Goal: Download file/media

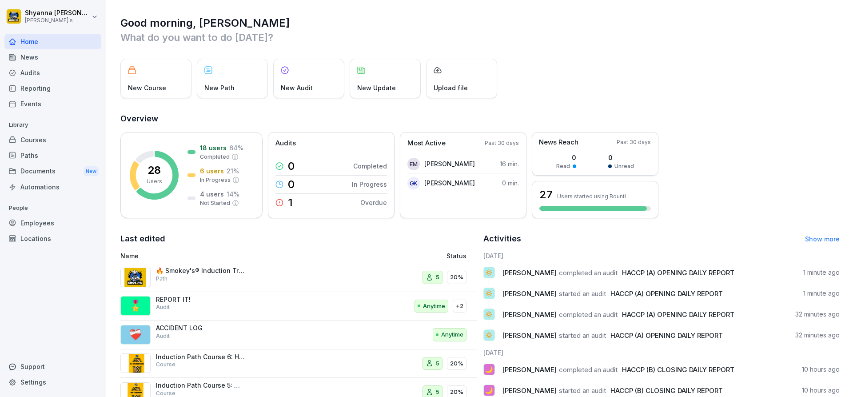
click at [66, 71] on div "Audits" at bounding box center [52, 73] width 97 height 16
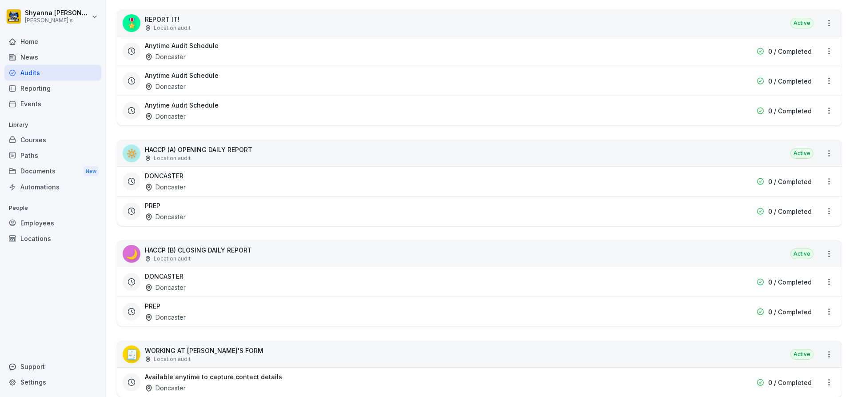
scroll to position [311, 0]
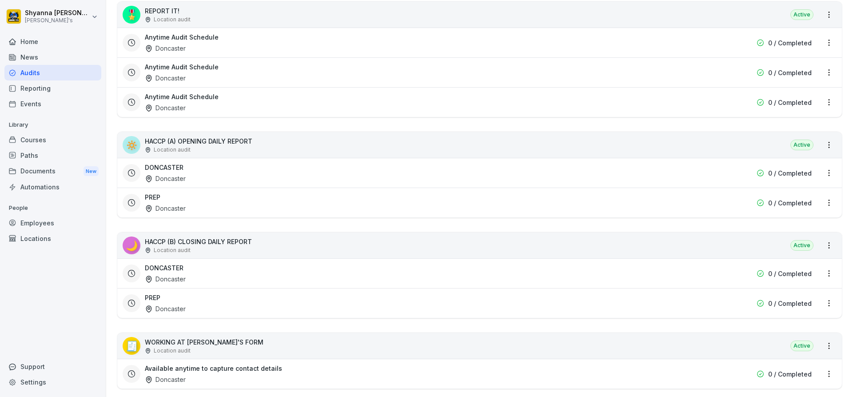
click at [247, 272] on div "DONCASTER Doncaster" at bounding box center [423, 273] width 556 height 20
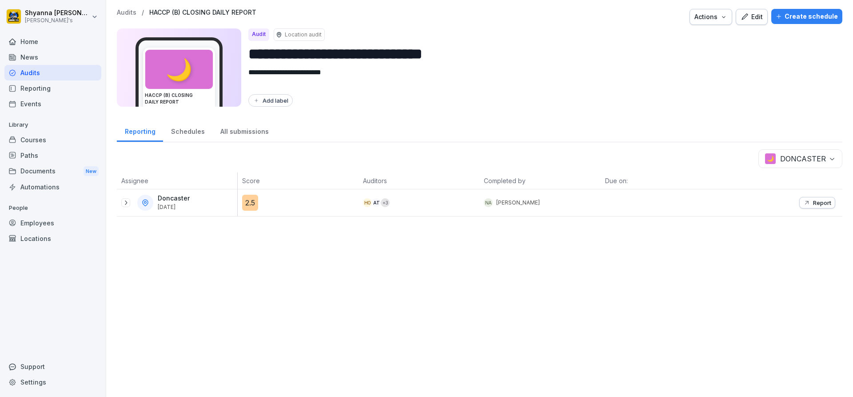
click at [128, 205] on icon at bounding box center [125, 202] width 7 height 7
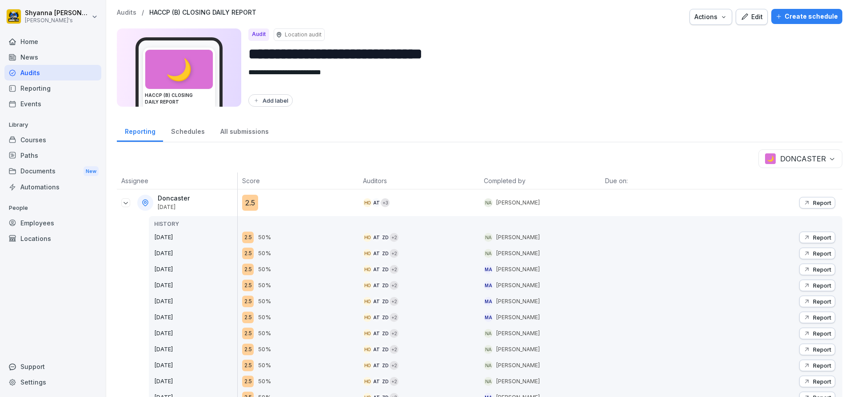
click at [823, 254] on p "Report" at bounding box center [822, 253] width 18 height 7
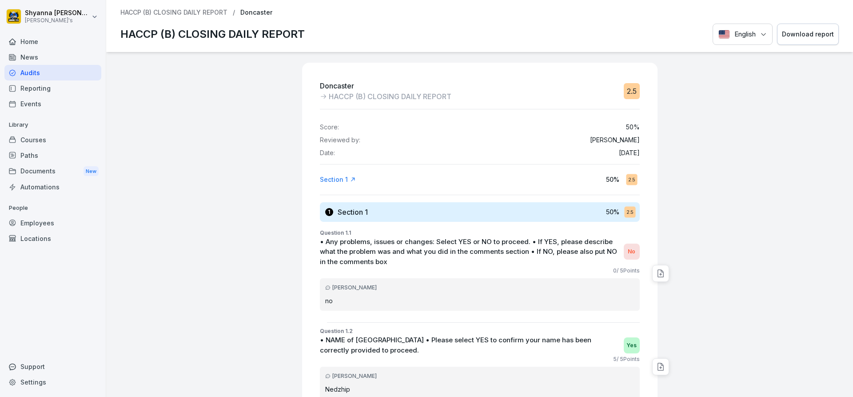
click at [782, 37] on div "Download report" at bounding box center [808, 34] width 52 height 10
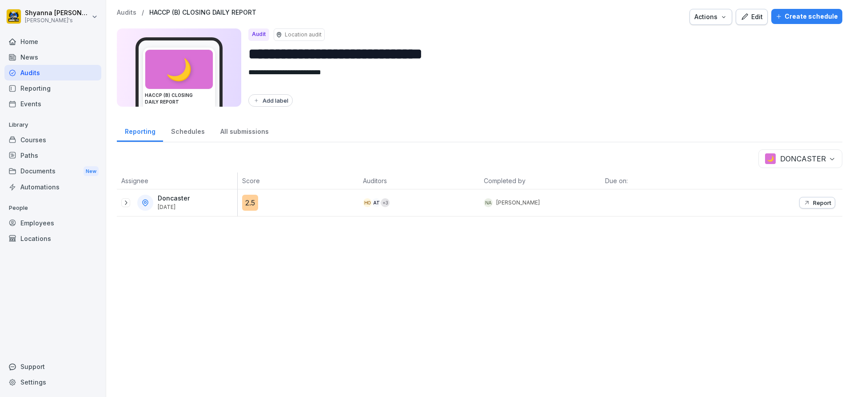
click at [126, 203] on icon at bounding box center [125, 202] width 7 height 7
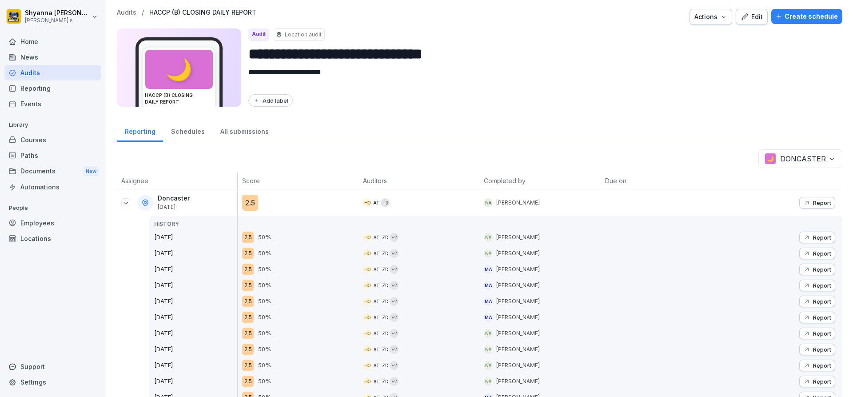
click at [813, 235] on p "Report" at bounding box center [822, 237] width 18 height 7
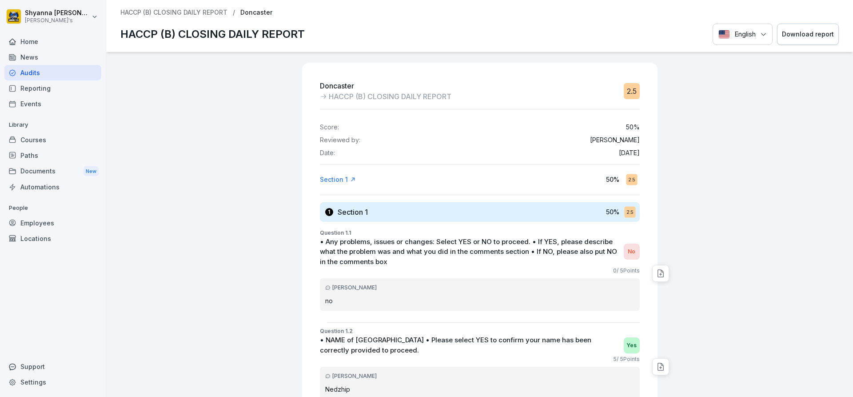
click at [802, 40] on button "Download report" at bounding box center [808, 35] width 62 height 22
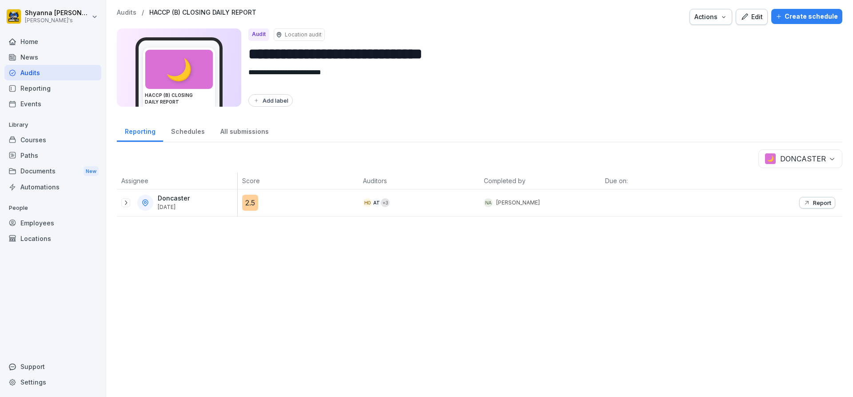
click at [813, 203] on p "Report" at bounding box center [822, 202] width 18 height 7
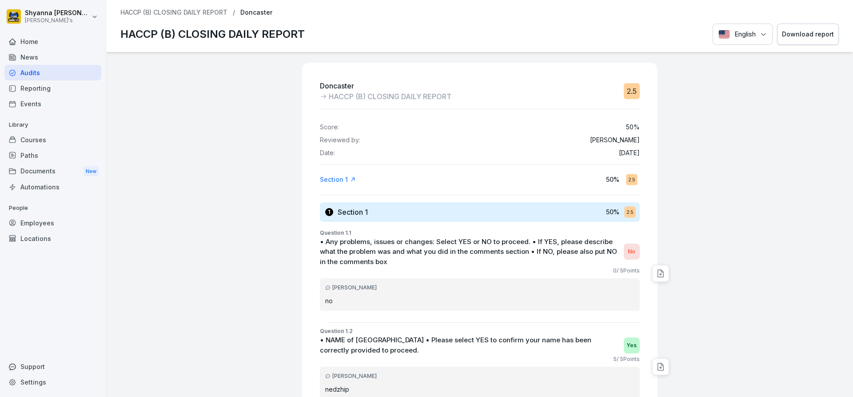
click at [792, 36] on div "Download report" at bounding box center [808, 34] width 52 height 10
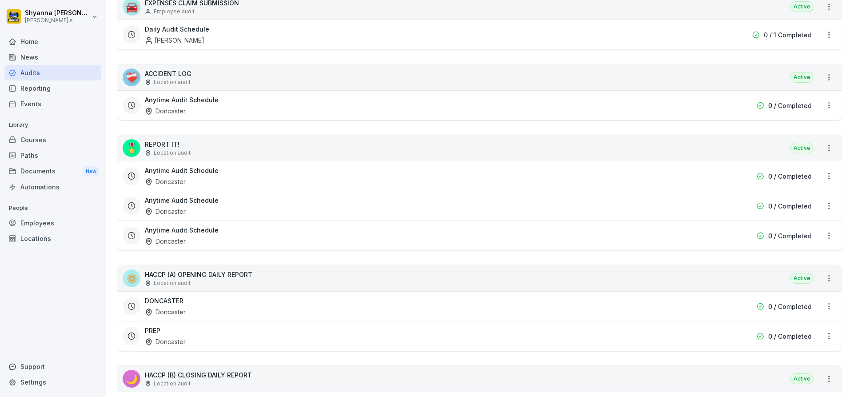
scroll to position [311, 0]
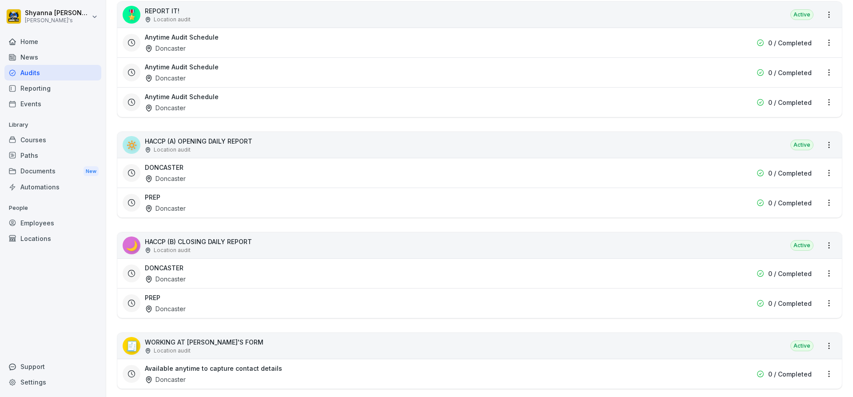
click at [207, 300] on div "PREP Doncaster" at bounding box center [423, 303] width 556 height 20
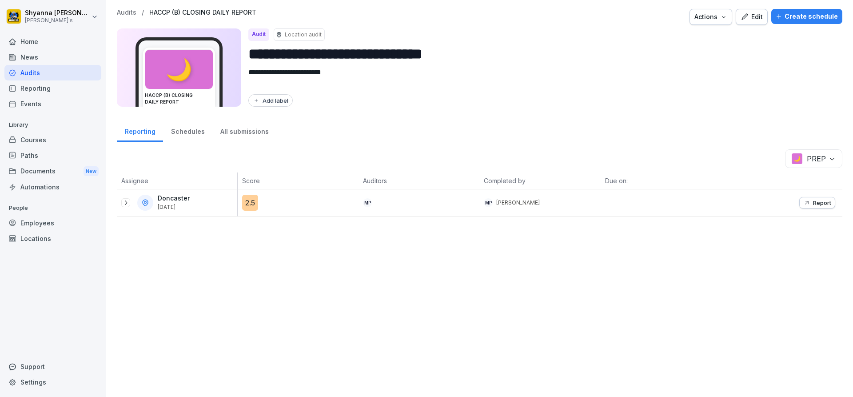
click at [125, 201] on icon at bounding box center [125, 202] width 7 height 7
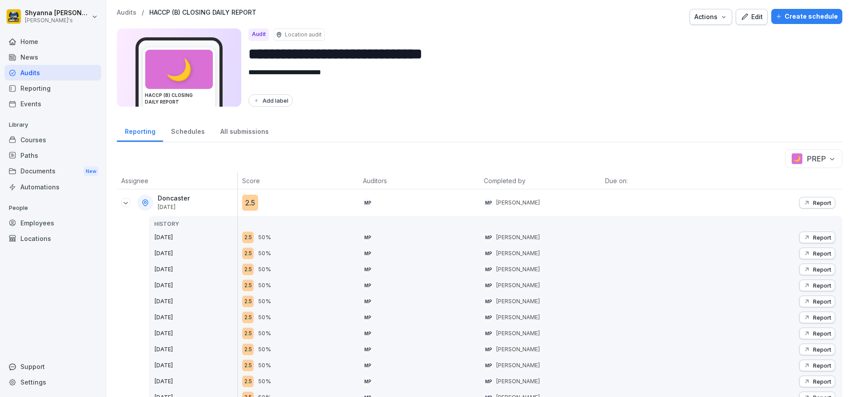
click at [820, 242] on button "Report" at bounding box center [817, 237] width 36 height 12
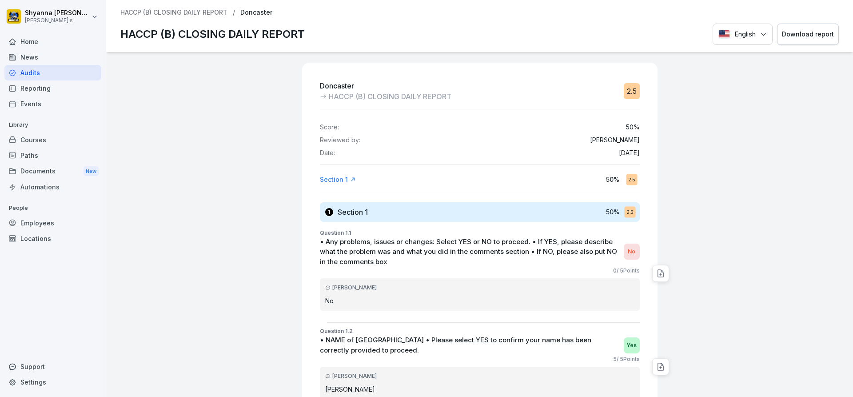
click at [798, 38] on div "Download report" at bounding box center [808, 34] width 52 height 10
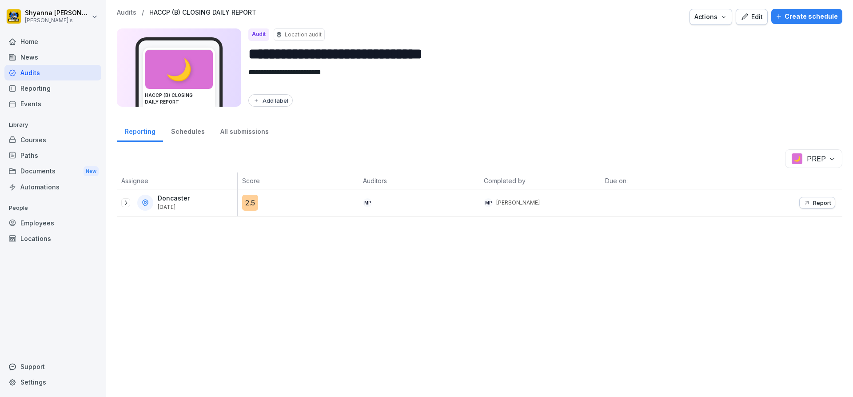
click at [823, 203] on p "Report" at bounding box center [822, 202] width 18 height 7
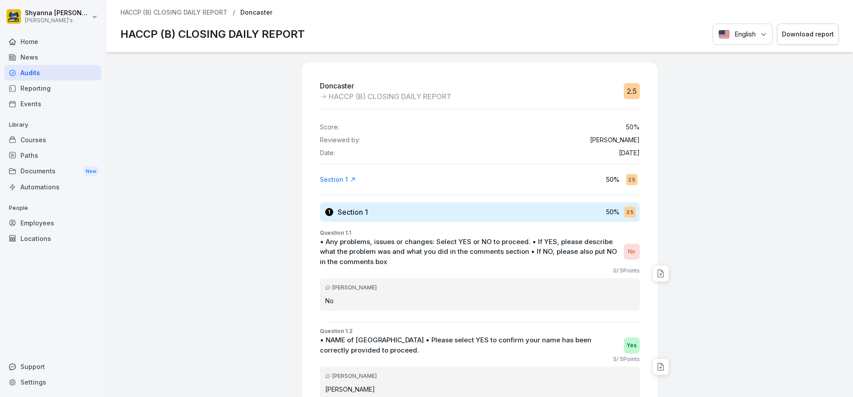
click at [821, 24] on button "Download report" at bounding box center [808, 35] width 62 height 22
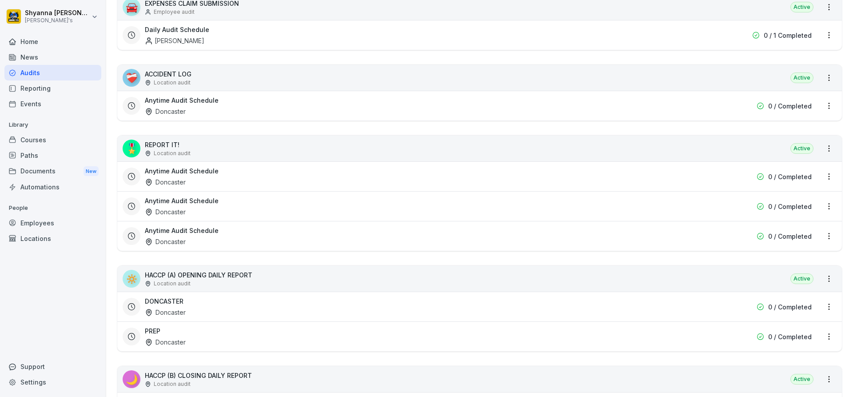
scroll to position [178, 0]
click at [139, 331] on div at bounding box center [132, 336] width 18 height 18
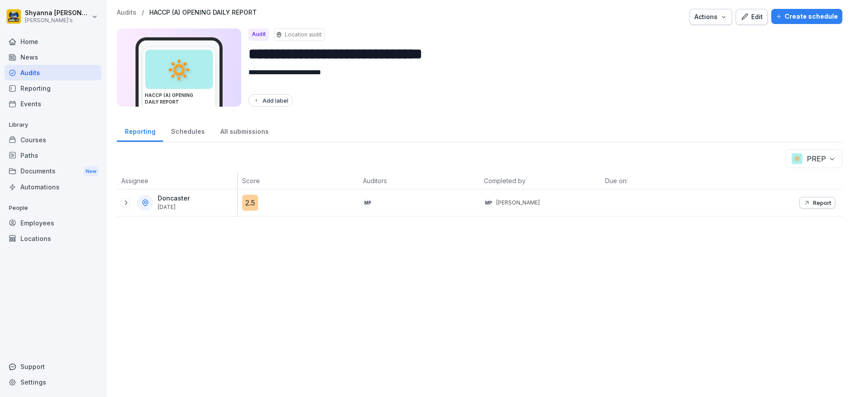
click at [128, 203] on icon at bounding box center [125, 202] width 7 height 7
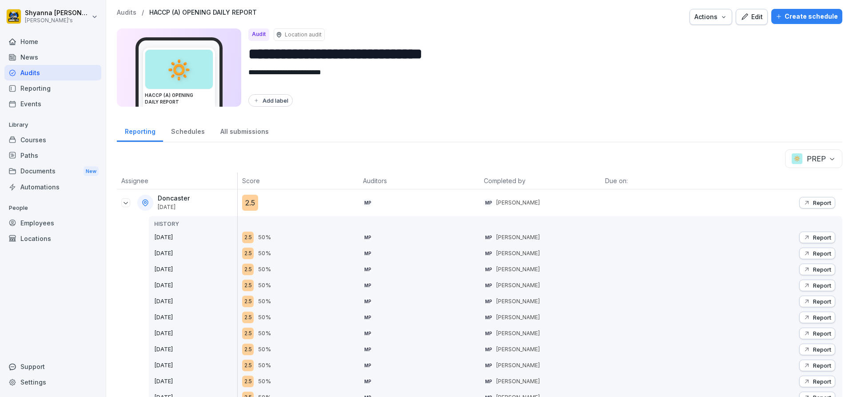
click at [803, 255] on icon "button" at bounding box center [806, 253] width 7 height 7
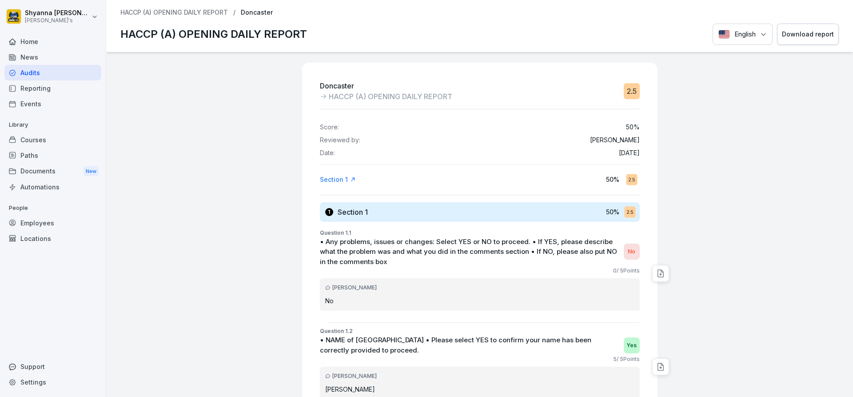
click at [802, 27] on button "Download report" at bounding box center [808, 35] width 62 height 22
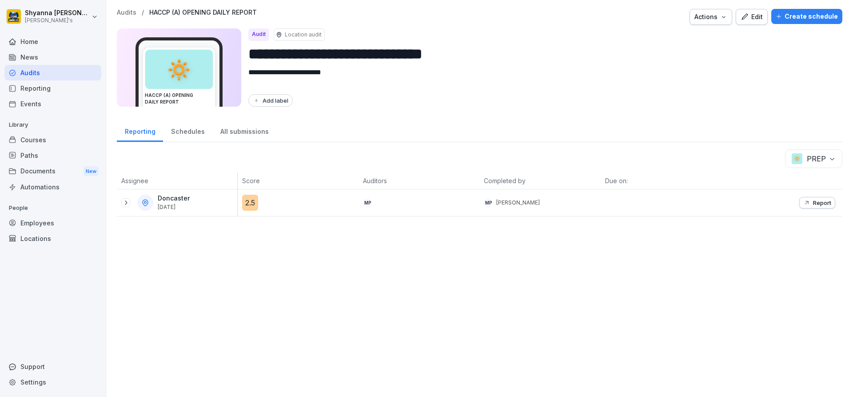
click at [124, 198] on div "Doncaster [DATE]" at bounding box center [179, 203] width 116 height 16
click at [125, 200] on icon at bounding box center [125, 202] width 7 height 7
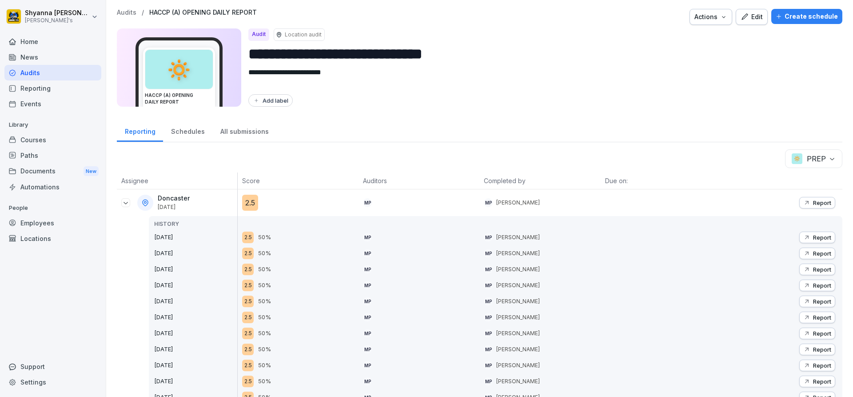
click at [822, 236] on p "Report" at bounding box center [822, 237] width 18 height 7
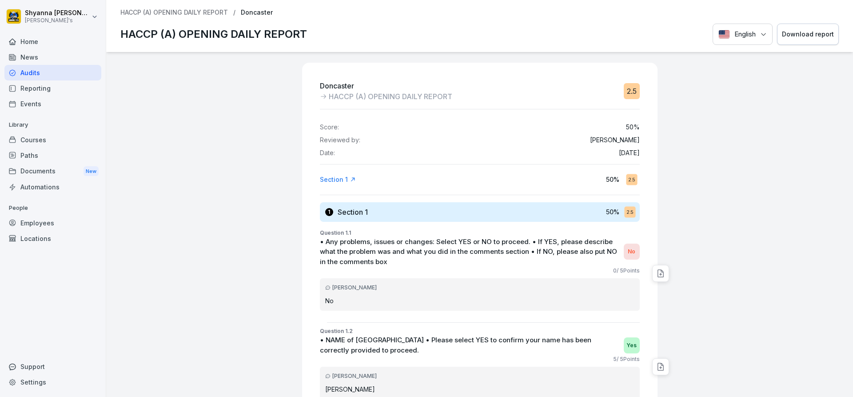
click at [798, 26] on button "Download report" at bounding box center [808, 35] width 62 height 22
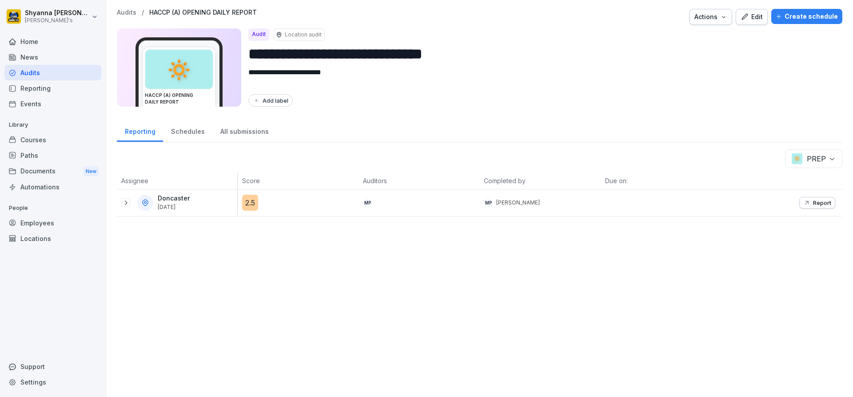
click at [120, 198] on div "Doncaster [DATE]" at bounding box center [177, 202] width 120 height 27
click at [126, 202] on icon at bounding box center [125, 202] width 7 height 7
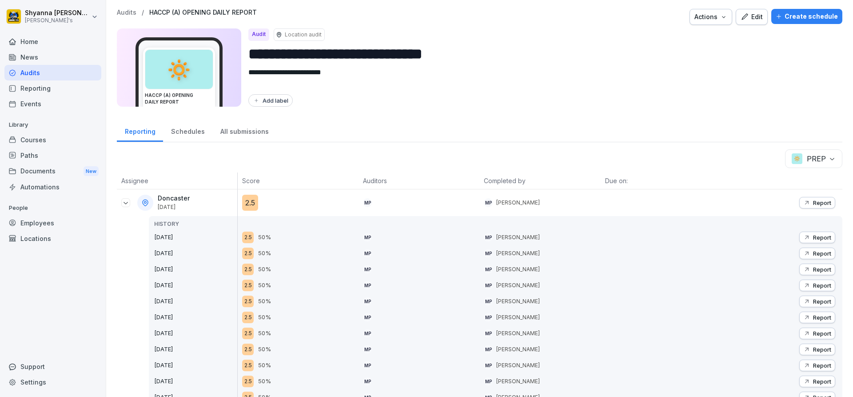
click at [814, 201] on p "Report" at bounding box center [822, 202] width 18 height 7
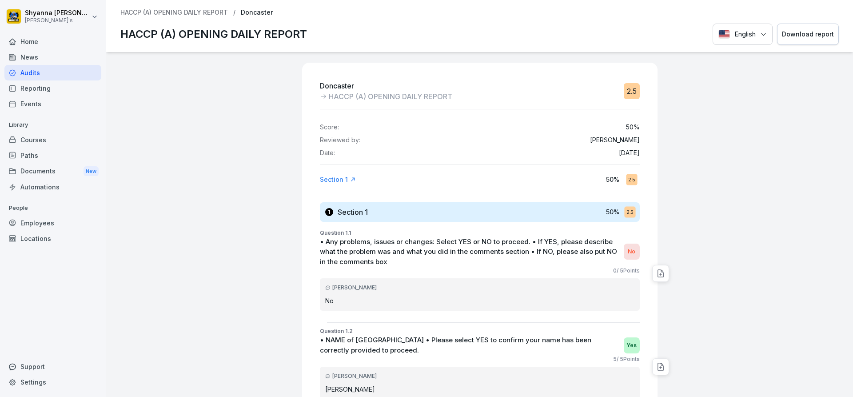
click at [806, 41] on button "Download report" at bounding box center [808, 35] width 62 height 22
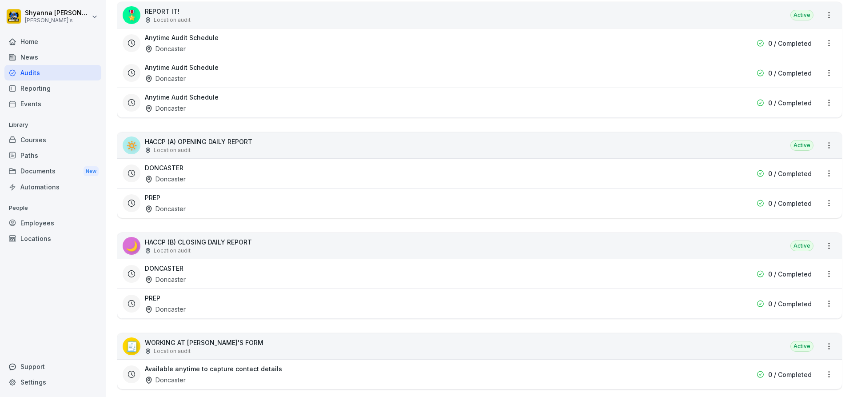
scroll to position [311, 0]
click at [212, 178] on div "DONCASTER Doncaster" at bounding box center [423, 173] width 556 height 20
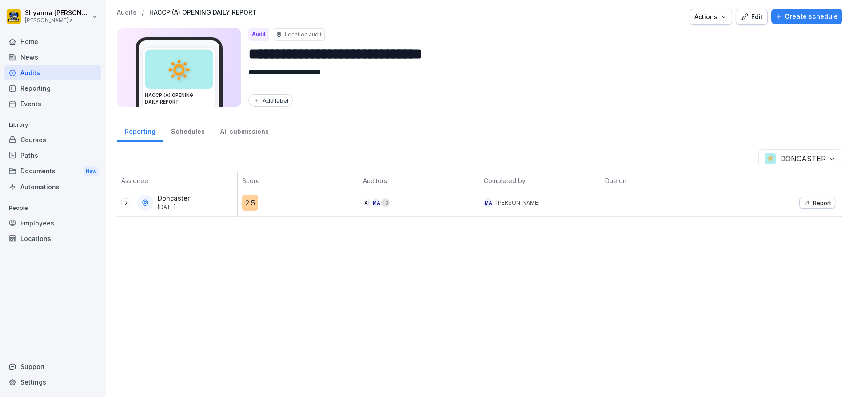
click at [128, 204] on icon at bounding box center [125, 202] width 7 height 7
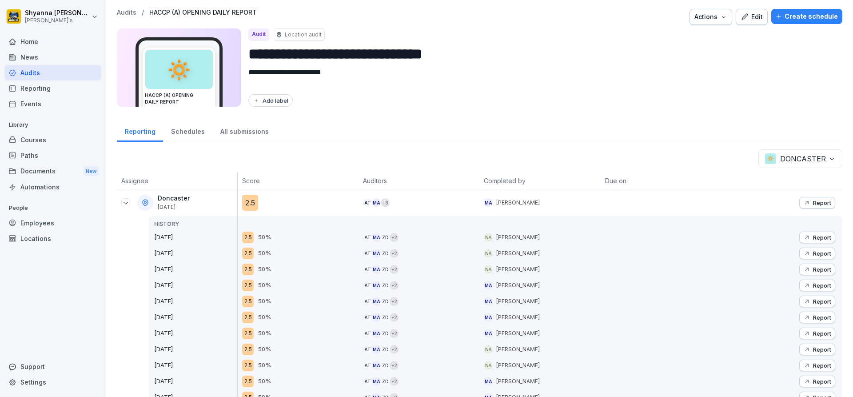
click at [823, 249] on button "Report" at bounding box center [817, 253] width 36 height 12
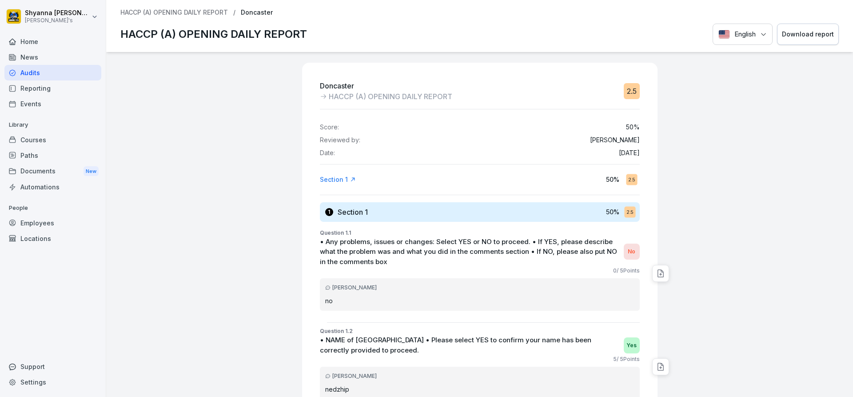
click at [793, 29] on button "Download report" at bounding box center [808, 35] width 62 height 22
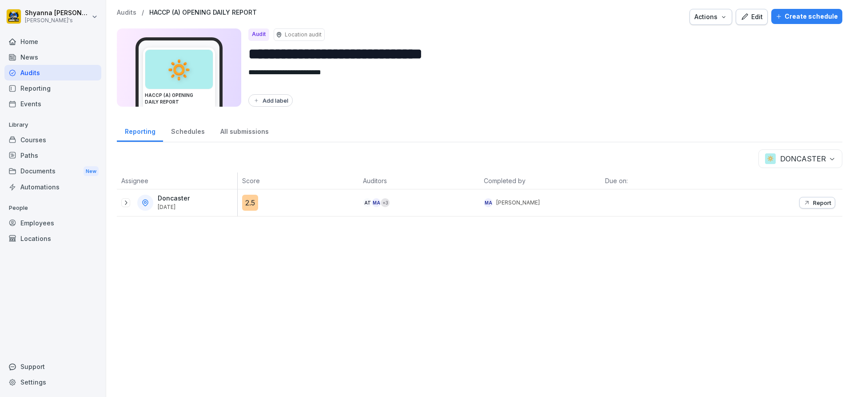
click at [125, 208] on div "Doncaster [DATE]" at bounding box center [179, 203] width 116 height 16
click at [121, 201] on div "Doncaster [DATE]" at bounding box center [177, 202] width 120 height 27
click at [126, 202] on icon at bounding box center [125, 202] width 7 height 7
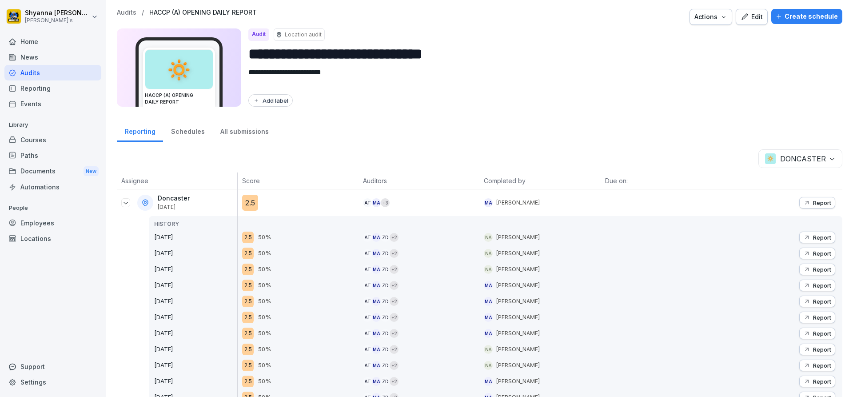
click at [803, 238] on icon "button" at bounding box center [806, 237] width 7 height 7
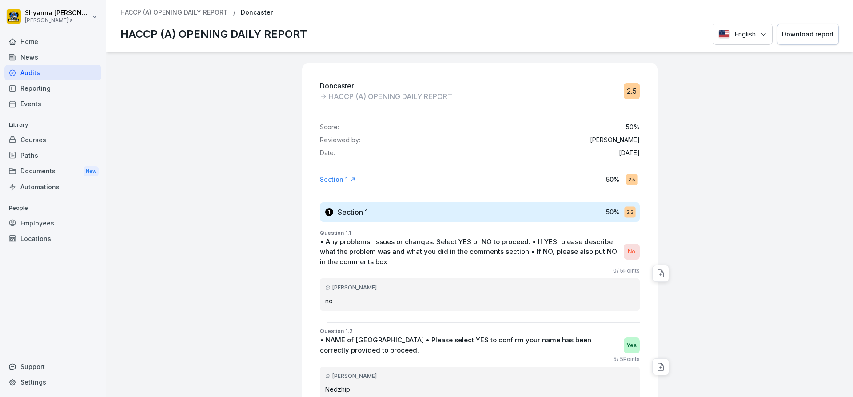
click at [782, 34] on div "Download report" at bounding box center [808, 34] width 52 height 10
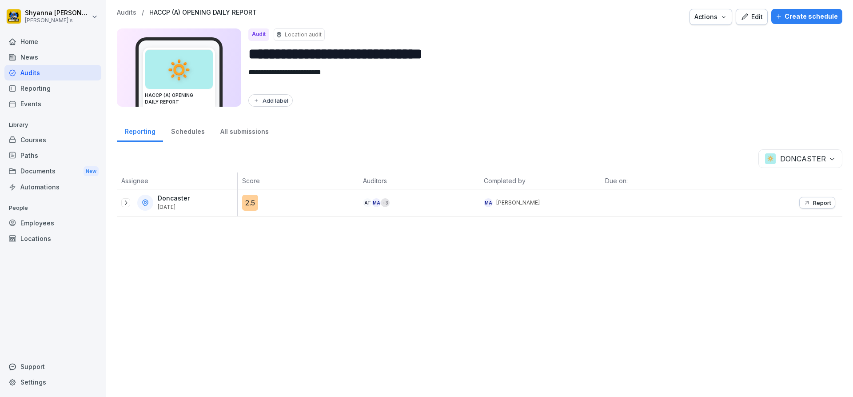
click at [821, 206] on p "Report" at bounding box center [822, 202] width 18 height 7
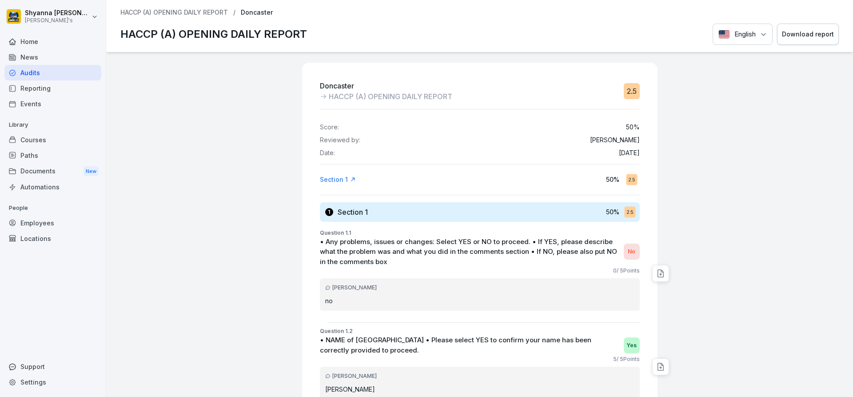
click at [801, 42] on button "Download report" at bounding box center [808, 35] width 62 height 22
